Goal: Transaction & Acquisition: Purchase product/service

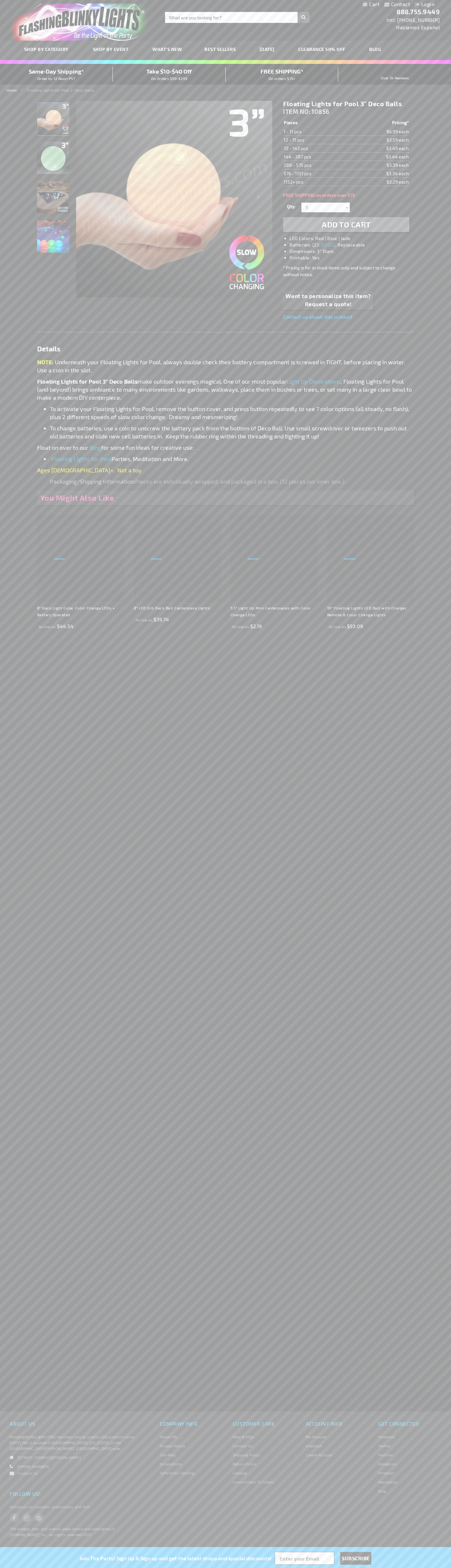
click at [346, 225] on span "Add to Cart" at bounding box center [346, 225] width 49 height 10
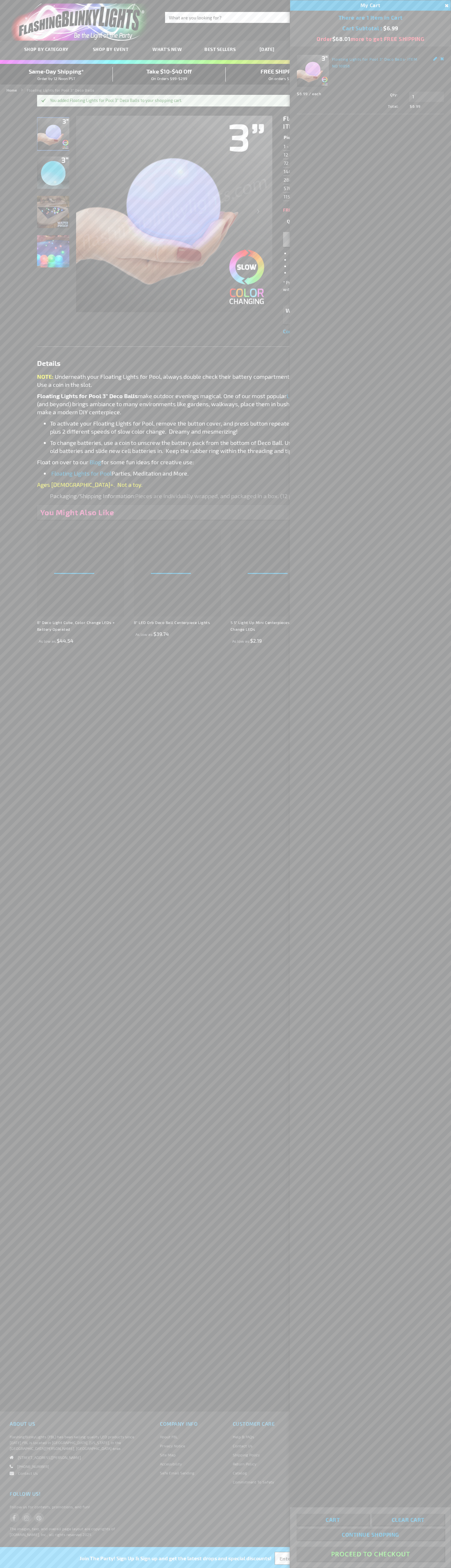
click at [371, 1554] on button "Proceed To Checkout" at bounding box center [370, 1554] width 148 height 14
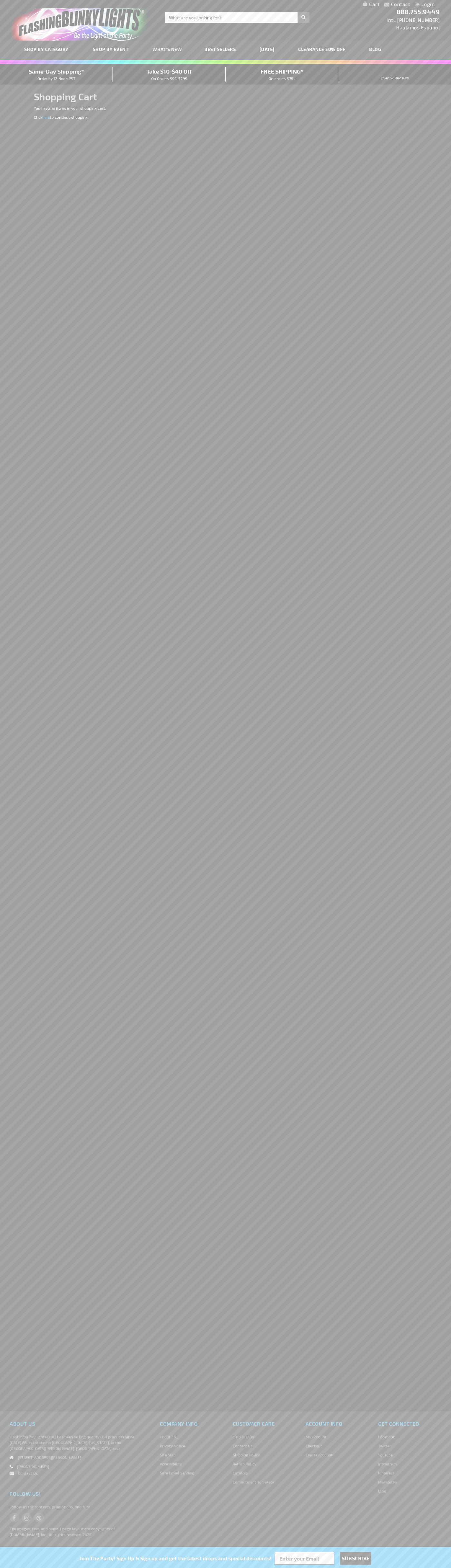
click at [57, 74] on span "Same-Day Shipping*" at bounding box center [56, 71] width 55 height 7
click at [227, 30] on div "Toggle Nav Search Search × Search 888.755.9449 Intl: 818-753-8303 Hablamos Espa…" at bounding box center [226, 20] width 451 height 41
click at [433, 349] on div "Contact Compare Products Login Skip to Content My Cart My Cart Close You have n…" at bounding box center [226, 784] width 451 height 1568
click at [233, 1567] on html "The store will not work correctly when cookies are disabled. Contact Compare Pr…" at bounding box center [226, 784] width 451 height 1568
click at [26, 504] on div "Contact Compare Products Login Skip to Content My Cart My Cart Close You have n…" at bounding box center [226, 784] width 451 height 1568
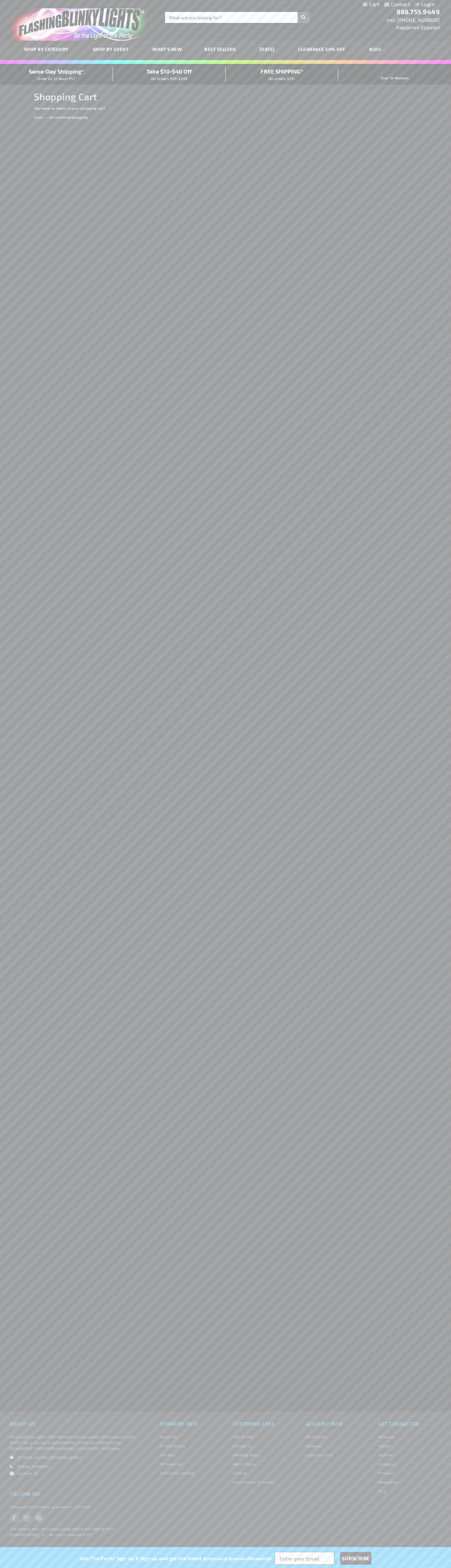
click at [57, 74] on span "Same-Day Shipping*" at bounding box center [56, 71] width 55 height 7
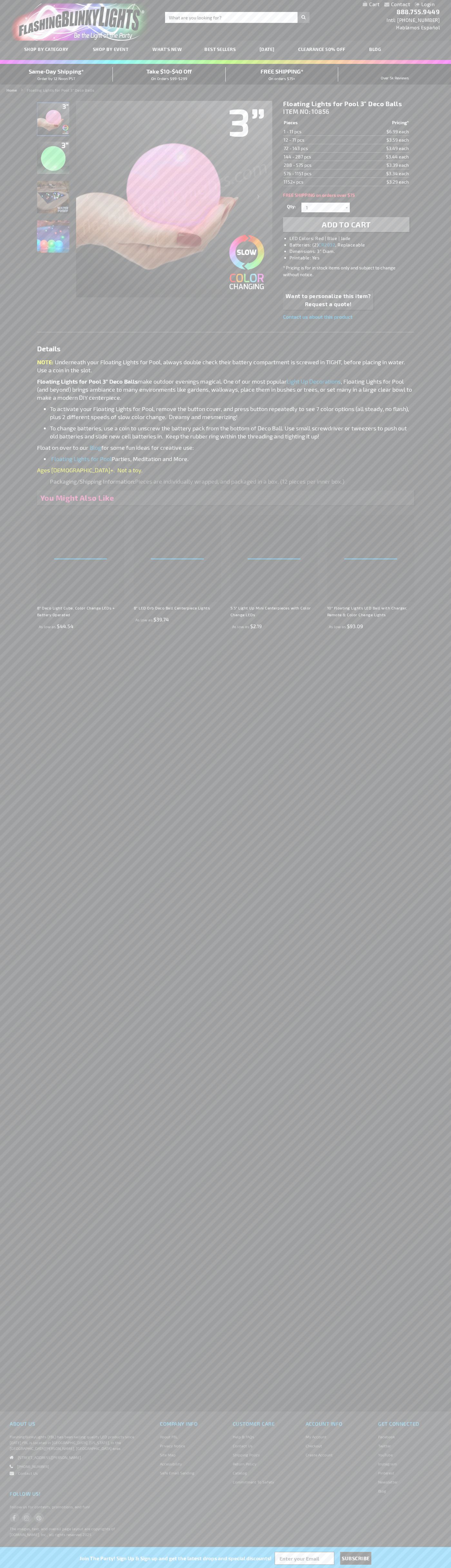
click at [54, 200] on img at bounding box center [53, 197] width 32 height 32
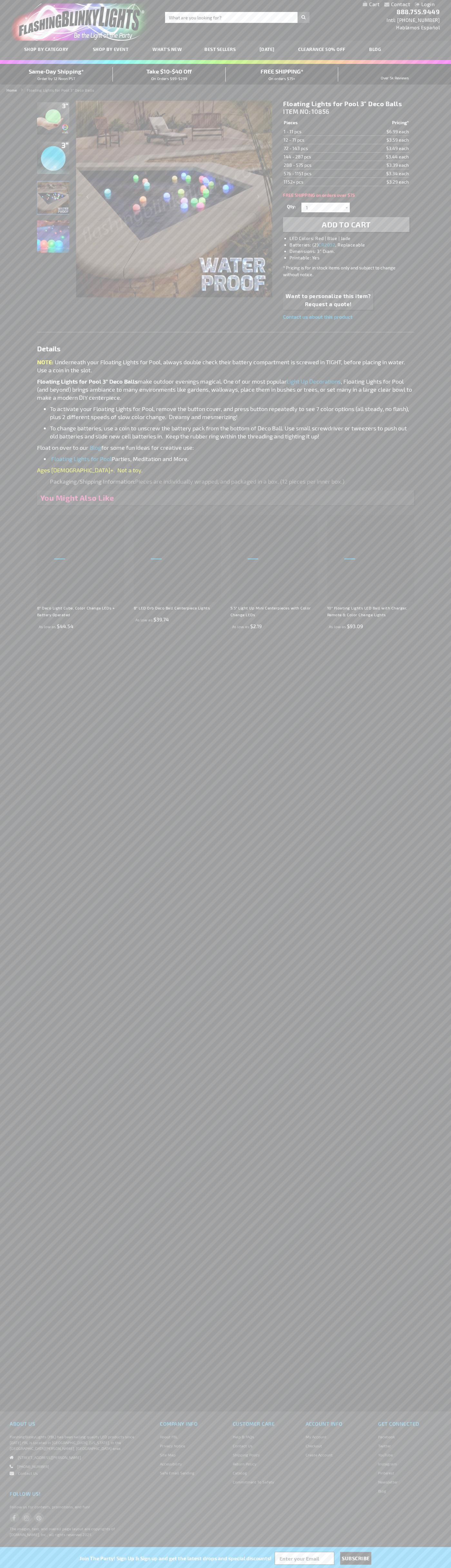
click at [346, 104] on h1 "Floating Lights for Pool 3" Deco Balls" at bounding box center [346, 104] width 126 height 8
click at [317, 132] on td "1 - 11 pcs" at bounding box center [317, 131] width 69 height 8
click at [317, 140] on td "12 - 71 pcs" at bounding box center [317, 140] width 69 height 8
click at [317, 149] on td "72 - 143 pcs" at bounding box center [317, 148] width 69 height 8
click at [317, 157] on td "144 - 287 pcs" at bounding box center [317, 157] width 69 height 8
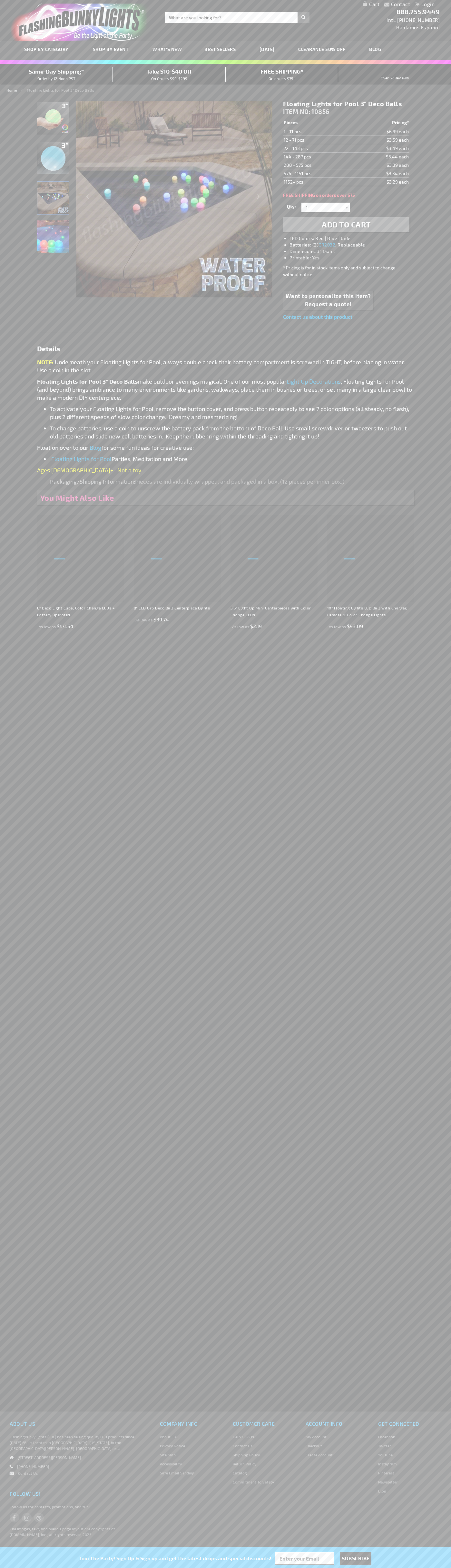
click at [317, 166] on td "288 - 575 pcs" at bounding box center [317, 165] width 69 height 8
click at [317, 174] on td "576 - 1151 pcs" at bounding box center [317, 174] width 69 height 8
click at [317, 182] on td "1152+ pcs" at bounding box center [317, 182] width 69 height 8
click at [327, 207] on input "1" at bounding box center [326, 207] width 46 height 10
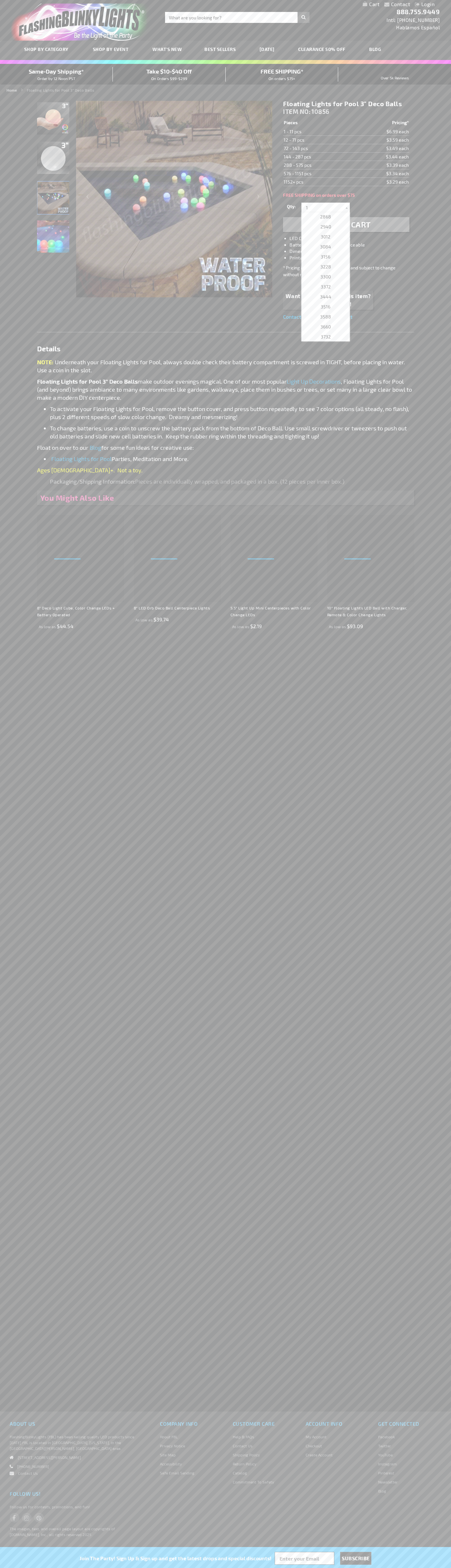
click at [324, 277] on span "3300" at bounding box center [325, 276] width 10 height 6
type input "3300"
click at [346, 225] on span "Add to Cart" at bounding box center [346, 225] width 49 height 10
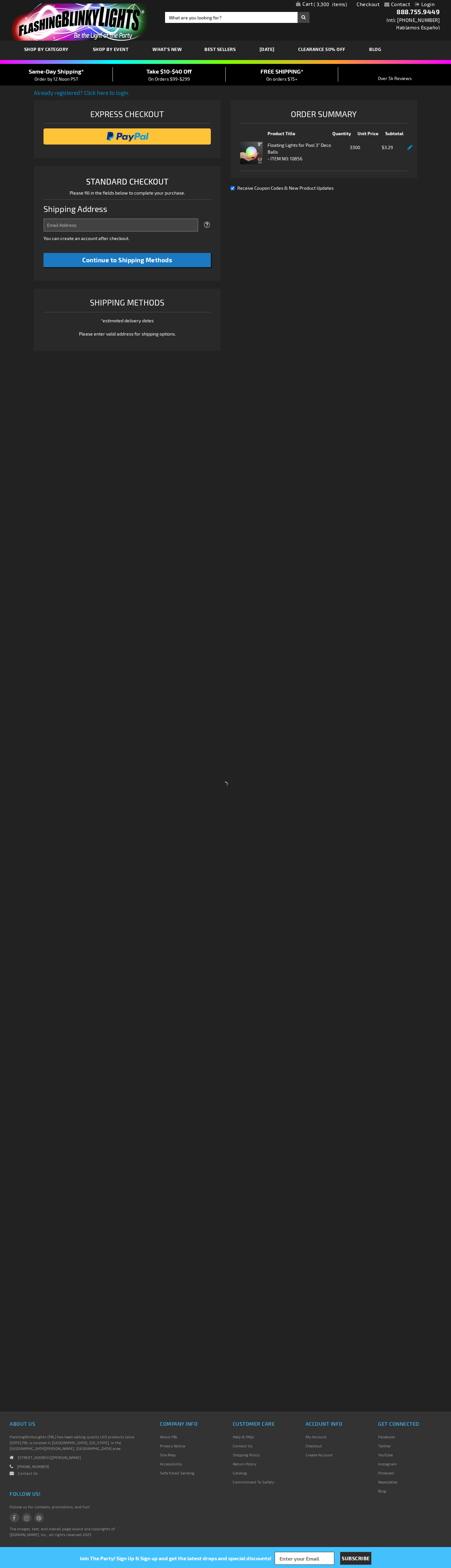
select select "US"
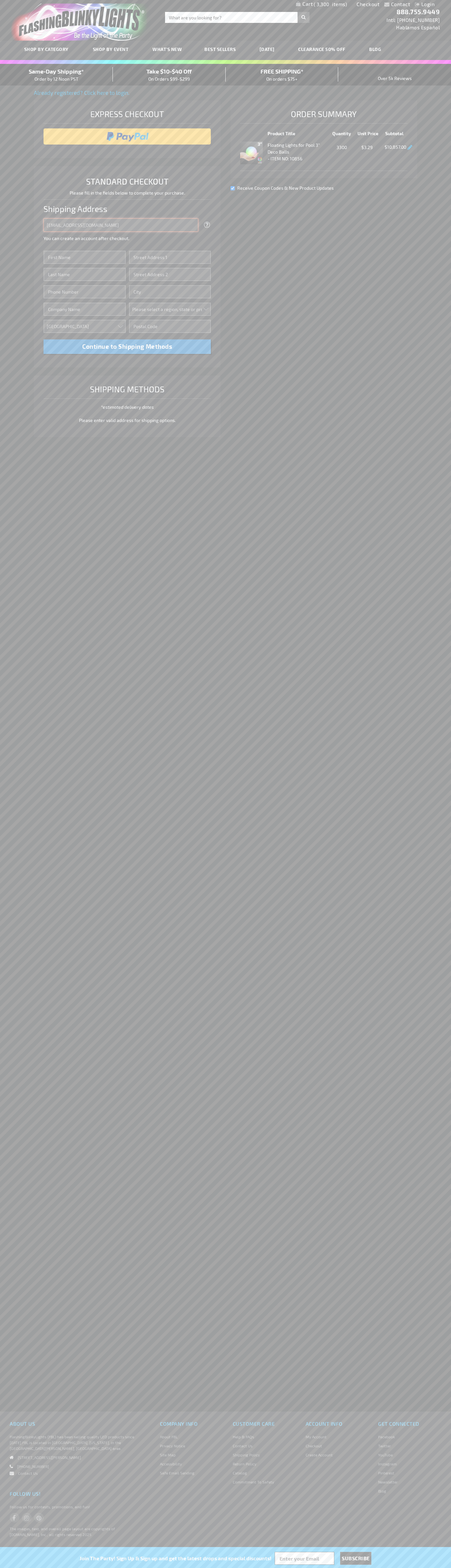
type input "[EMAIL_ADDRESS][DOMAIN_NAME]"
type input "[PERSON_NAME]"
type input "[STREET_ADDRESS]"
type input "First floor"
